Goal: Task Accomplishment & Management: Manage account settings

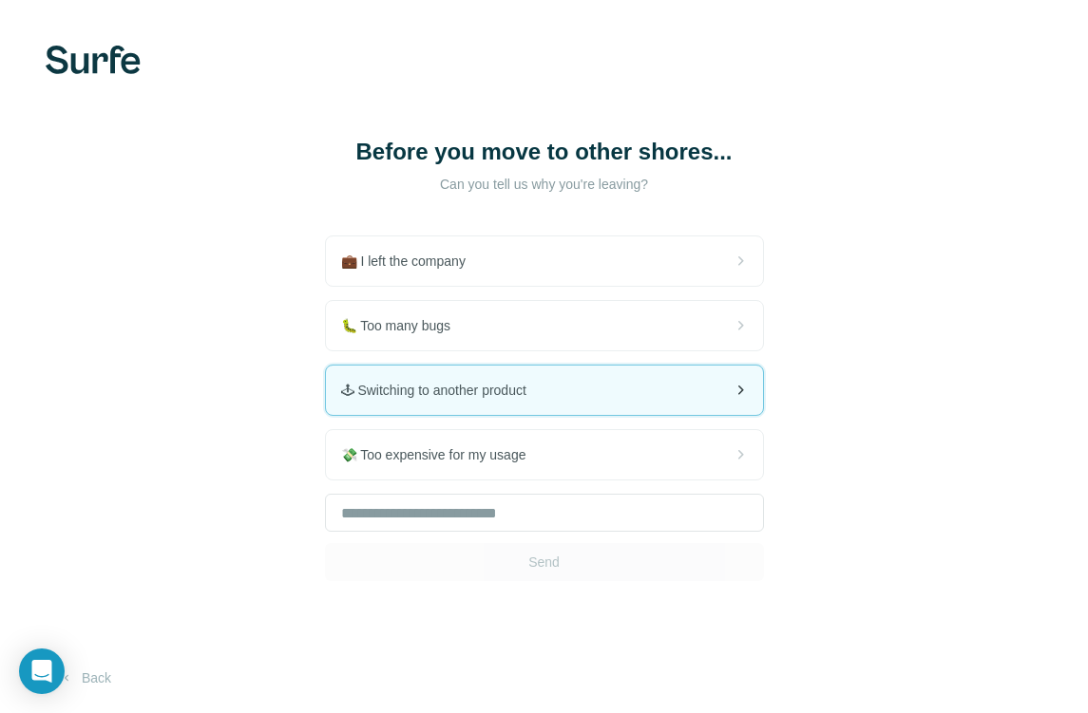
click at [502, 395] on span "🕹 Switching to another product" at bounding box center [441, 390] width 200 height 19
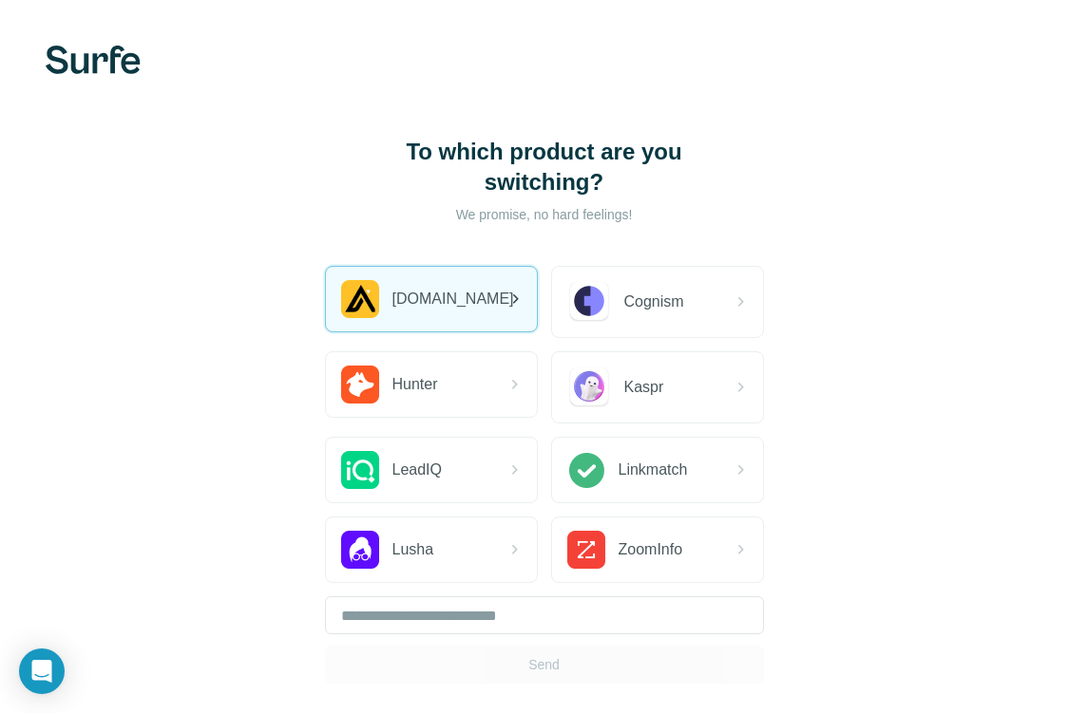
click at [490, 267] on div "[DOMAIN_NAME]" at bounding box center [431, 299] width 211 height 65
